Goal: Information Seeking & Learning: Learn about a topic

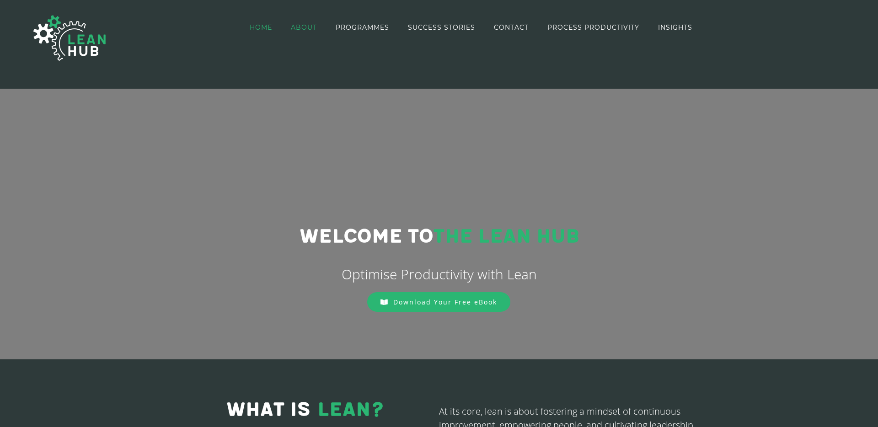
click at [308, 30] on span "ABOUT" at bounding box center [304, 27] width 26 height 6
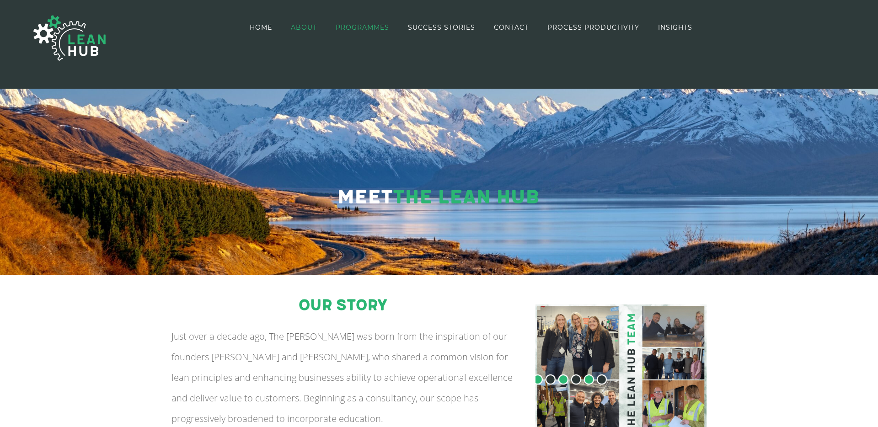
click at [358, 28] on span "PROGRAMMES" at bounding box center [363, 27] width 54 height 6
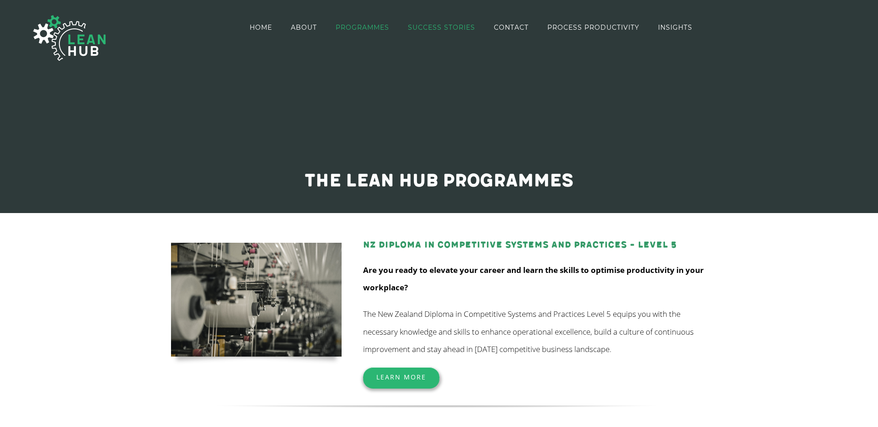
click at [446, 29] on span "SUCCESS STORIES" at bounding box center [441, 27] width 67 height 6
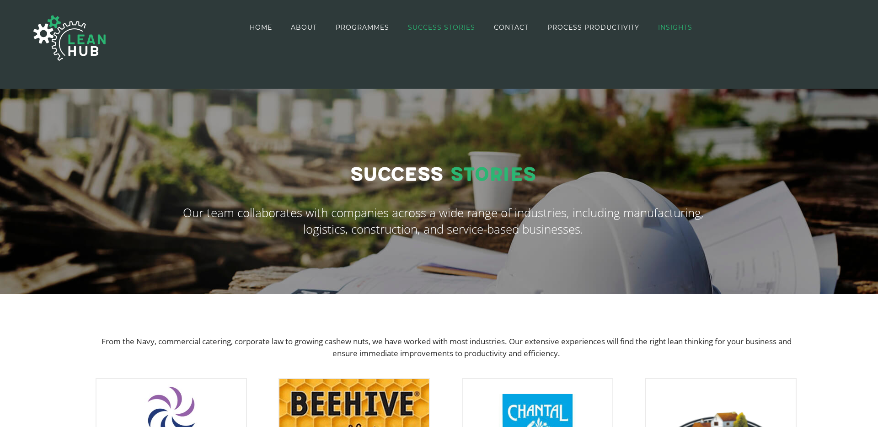
click at [674, 28] on span "INSIGHTS" at bounding box center [675, 27] width 34 height 6
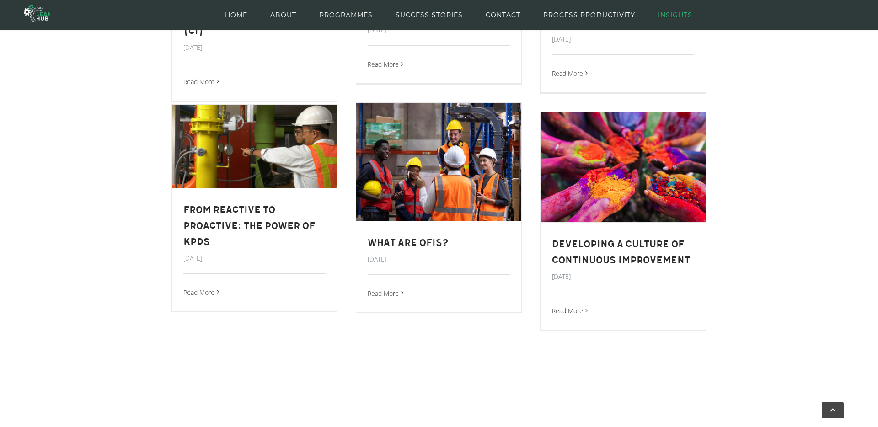
scroll to position [770, 0]
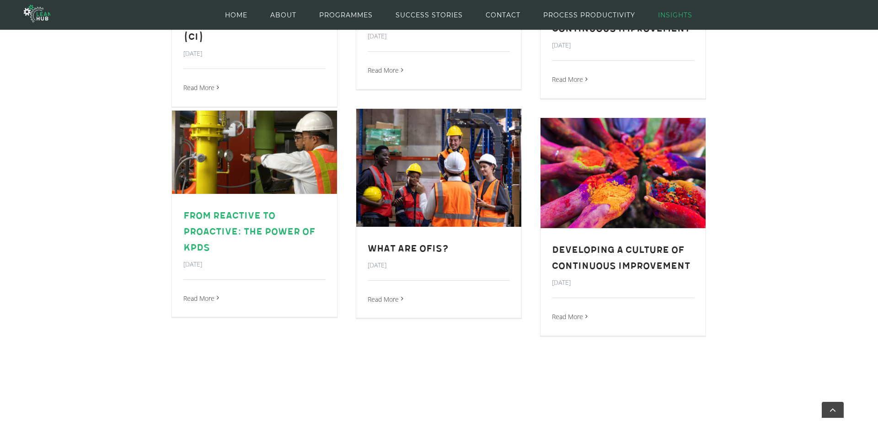
click at [250, 227] on link "From Reactive to Proactive: The Power of KPDs" at bounding box center [249, 231] width 132 height 43
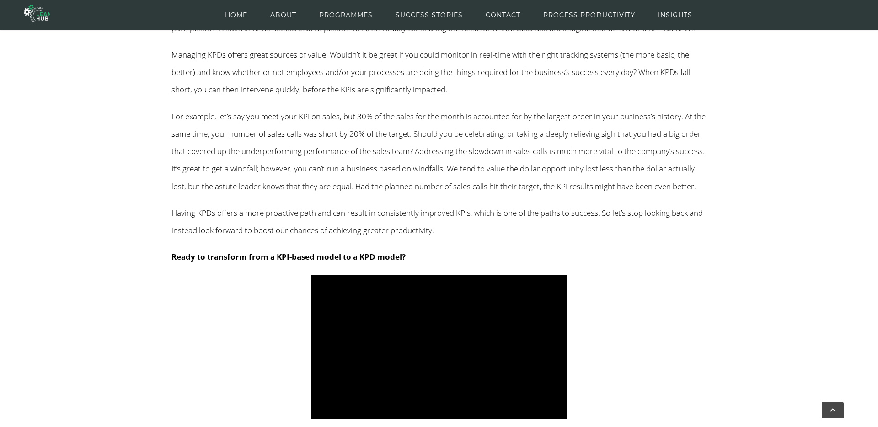
scroll to position [603, 0]
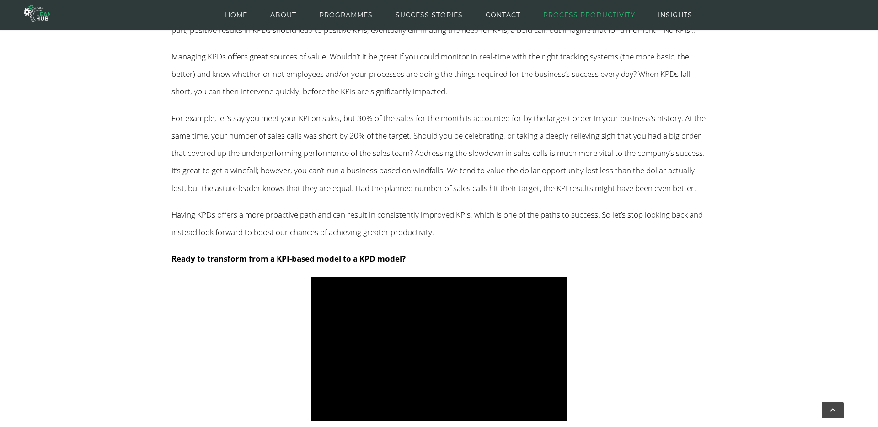
click at [594, 18] on span "PROCESS PRODUCTIVITY" at bounding box center [590, 15] width 92 height 41
